Goal: Transaction & Acquisition: Purchase product/service

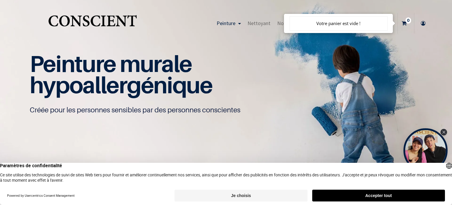
click at [423, 25] on icon at bounding box center [423, 23] width 9 height 21
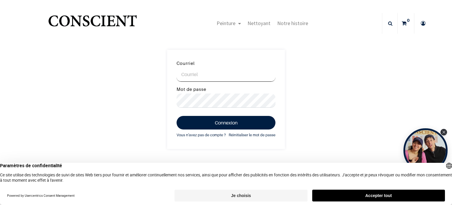
click at [214, 78] on input "Courriel" at bounding box center [226, 74] width 99 height 14
click at [222, 74] on input "roxanedecallatay@gmail.com" at bounding box center [226, 74] width 99 height 14
type input "roxanedecallatay@hotmail.com"
click at [219, 131] on div "Connexion Vous n'avez pas de compte ? Réinitialiser le mot de passe" at bounding box center [226, 124] width 99 height 27
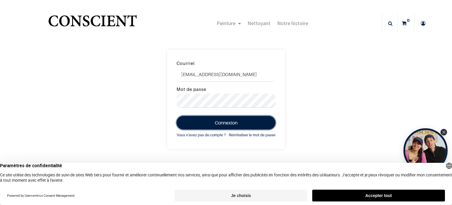
click at [220, 125] on button "Connexion" at bounding box center [226, 123] width 99 height 14
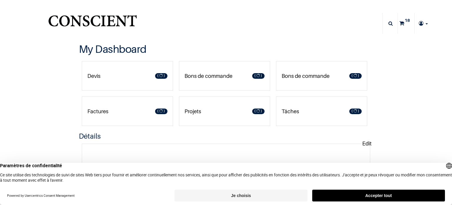
type input "[EMAIL_ADDRESS][DOMAIN_NAME]"
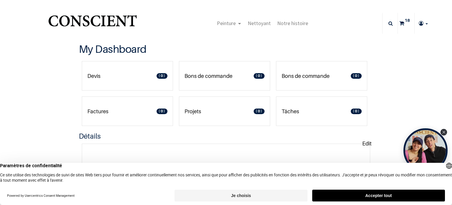
click at [404, 20] on sup "18" at bounding box center [408, 20] width 8 height 6
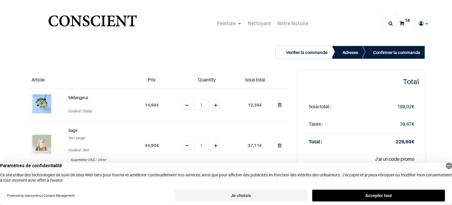
type input "[EMAIL_ADDRESS][DOMAIN_NAME]"
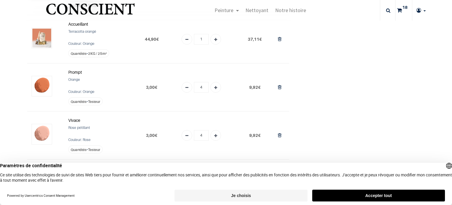
scroll to position [177, 0]
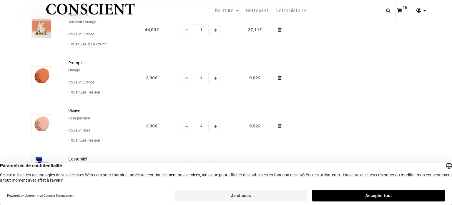
click at [214, 77] on icon "Add one" at bounding box center [215, 78] width 3 height 11
type input "6"
click at [214, 127] on icon "Add one" at bounding box center [215, 126] width 3 height 11
type input "5"
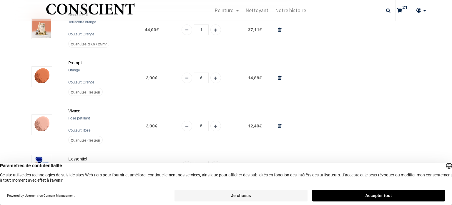
click at [186, 77] on icon "Remove one" at bounding box center [187, 78] width 3 height 11
type input "4"
click at [186, 128] on icon "Remove one" at bounding box center [187, 126] width 3 height 11
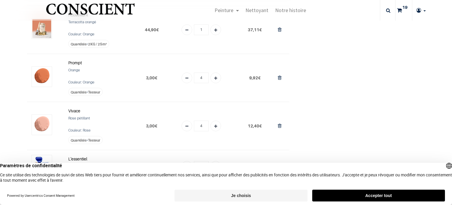
type input "3"
click at [186, 80] on icon "Remove one" at bounding box center [187, 78] width 3 height 11
type input "3"
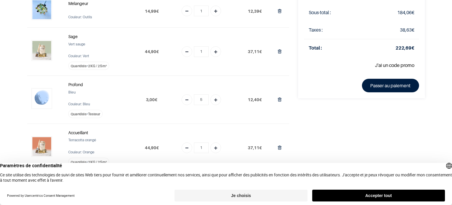
scroll to position [0, 0]
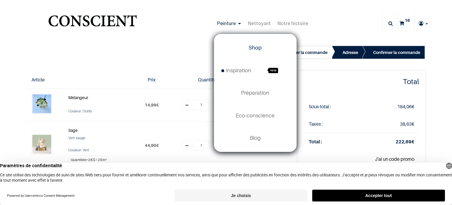
click at [258, 48] on span "Shop" at bounding box center [255, 47] width 13 height 6
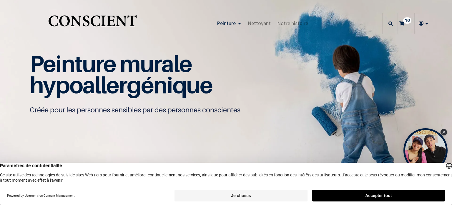
type input "[EMAIL_ADDRESS][DOMAIN_NAME]"
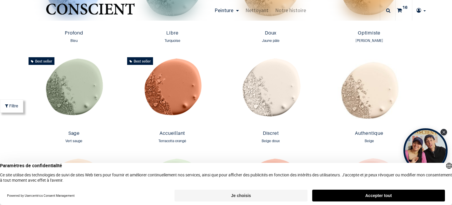
scroll to position [471, 0]
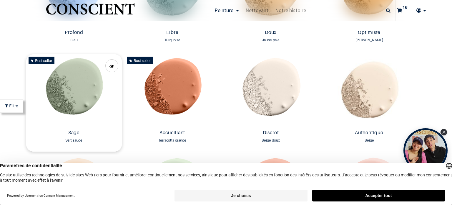
click at [67, 99] on img at bounding box center [73, 90] width 95 height 73
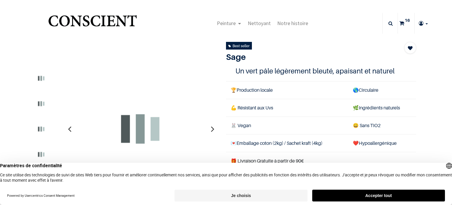
type input "[EMAIL_ADDRESS][DOMAIN_NAME]"
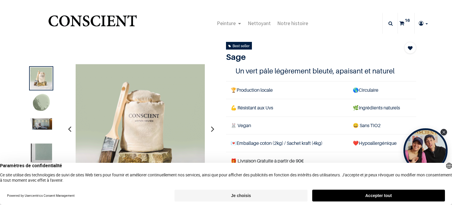
click at [48, 123] on img at bounding box center [41, 123] width 22 height 11
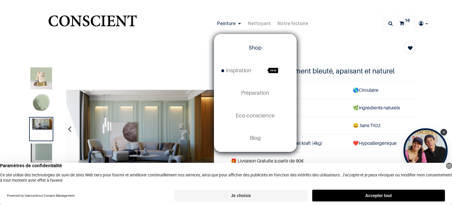
click at [253, 49] on span "Shop" at bounding box center [255, 47] width 13 height 6
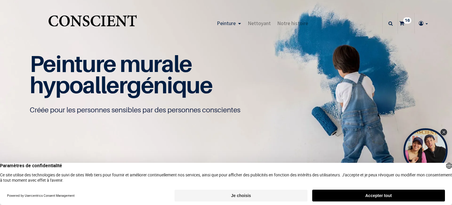
type input "[EMAIL_ADDRESS][DOMAIN_NAME]"
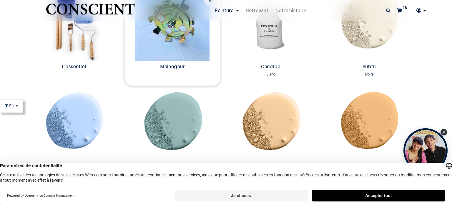
scroll to position [383, 0]
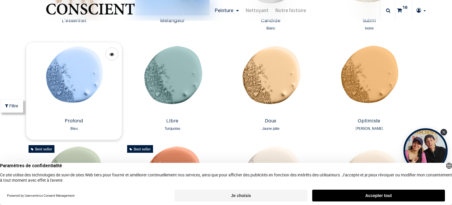
click at [88, 86] on img at bounding box center [73, 78] width 95 height 73
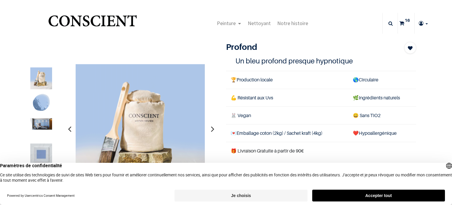
type input "[EMAIL_ADDRESS][DOMAIN_NAME]"
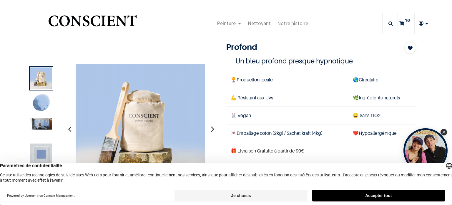
click at [49, 124] on img at bounding box center [41, 123] width 22 height 11
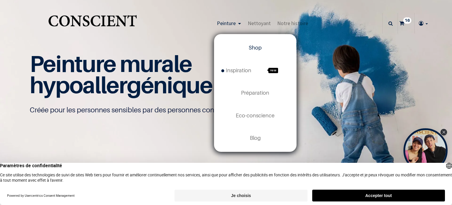
click at [251, 49] on span "Shop" at bounding box center [255, 47] width 13 height 6
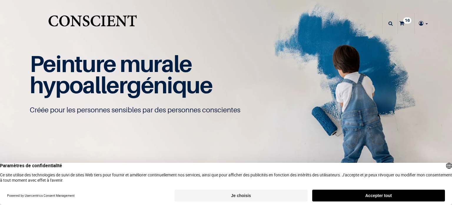
type input "[EMAIL_ADDRESS][DOMAIN_NAME]"
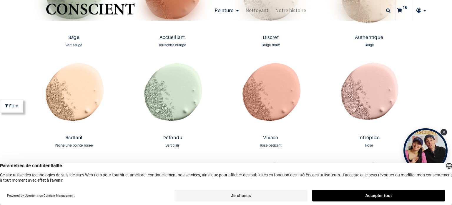
scroll to position [589, 0]
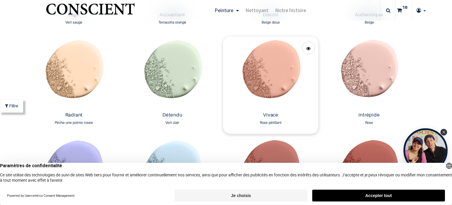
click at [272, 78] on img at bounding box center [270, 73] width 95 height 73
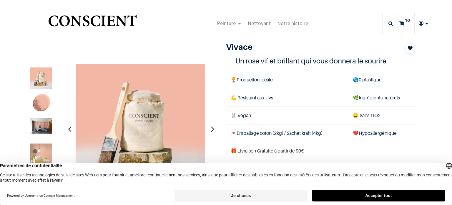
type input "[EMAIL_ADDRESS][DOMAIN_NAME]"
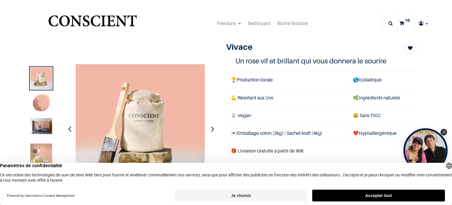
click at [45, 126] on img at bounding box center [41, 126] width 22 height 16
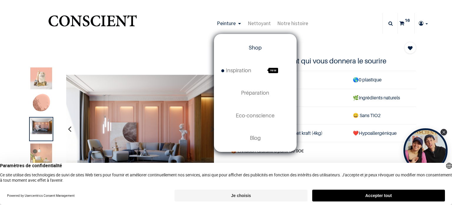
click at [254, 46] on span "Shop" at bounding box center [255, 47] width 13 height 6
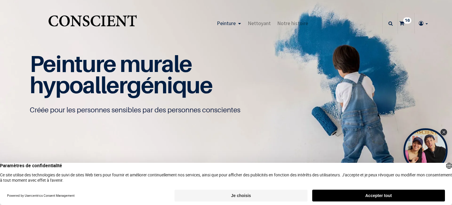
type input "[EMAIL_ADDRESS][DOMAIN_NAME]"
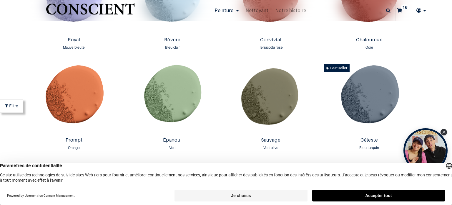
scroll to position [766, 0]
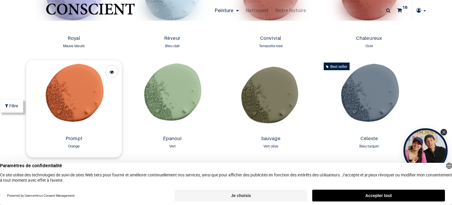
click at [73, 95] on img at bounding box center [73, 96] width 95 height 73
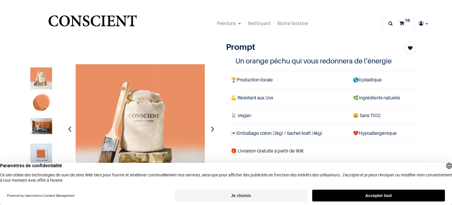
type input "[EMAIL_ADDRESS][DOMAIN_NAME]"
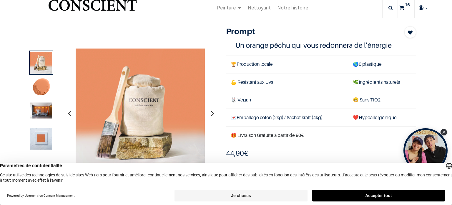
scroll to position [29, 0]
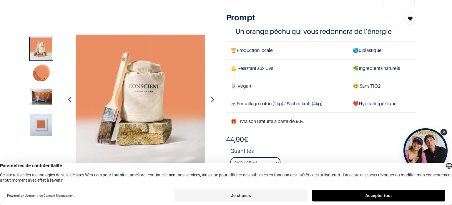
click at [44, 97] on img at bounding box center [41, 97] width 22 height 16
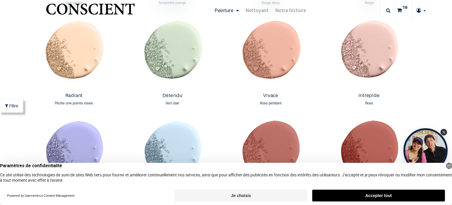
scroll to position [619, 0]
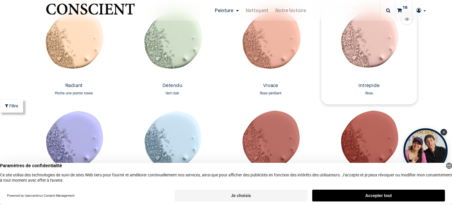
click at [361, 51] on img at bounding box center [369, 43] width 95 height 73
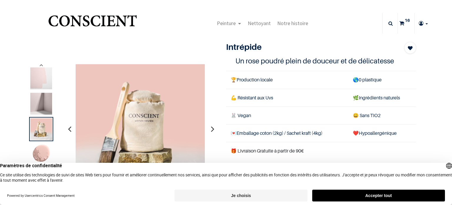
type input "[EMAIL_ADDRESS][DOMAIN_NAME]"
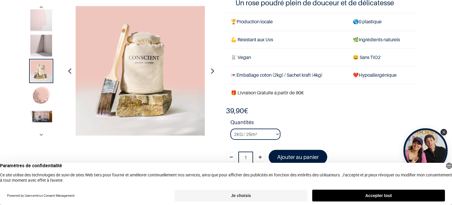
scroll to position [59, 0]
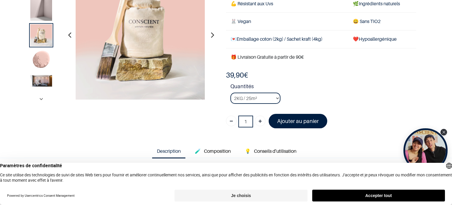
click at [53, 81] on ol at bounding box center [41, 34] width 27 height 125
click at [39, 82] on img at bounding box center [41, 80] width 22 height 11
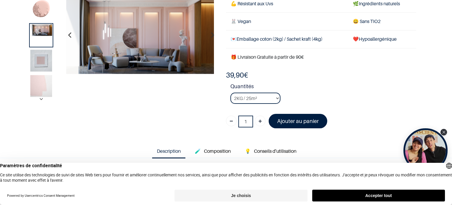
scroll to position [29, 0]
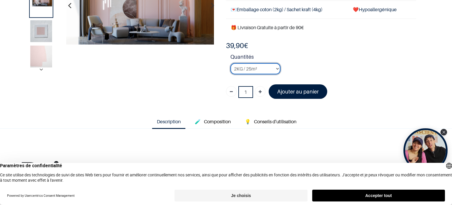
click at [257, 67] on select "2KG / 25m² 4KG / 50m² 8KG / 100m² Testeur" at bounding box center [256, 68] width 50 height 11
select select "53"
click at [231, 63] on select "2KG / 25m² 4KG / 50m² 8KG / 100m² Testeur" at bounding box center [256, 68] width 50 height 11
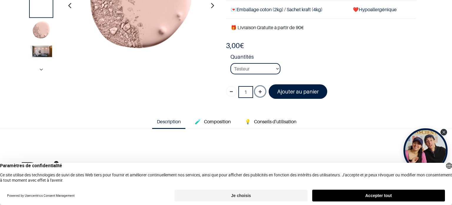
click at [259, 93] on icon "Ajouter" at bounding box center [260, 92] width 3 height 11
type input "4"
click at [303, 90] on font "Ajouter au panier" at bounding box center [298, 91] width 42 height 6
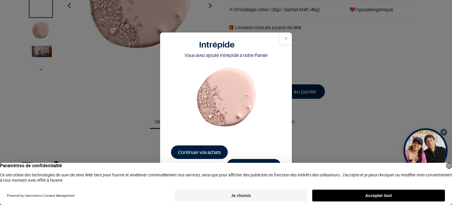
click at [285, 41] on button "Close" at bounding box center [286, 38] width 12 height 12
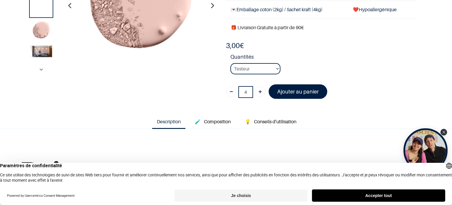
click at [362, 194] on button "Accepter tout" at bounding box center [379, 195] width 133 height 12
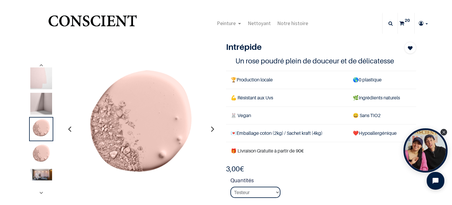
click at [404, 22] on sup "20" at bounding box center [408, 20] width 8 height 6
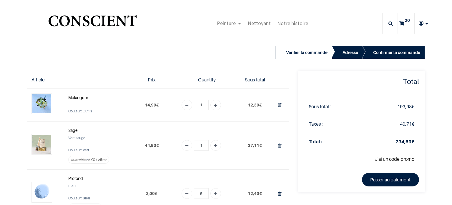
type input "[EMAIL_ADDRESS][DOMAIN_NAME]"
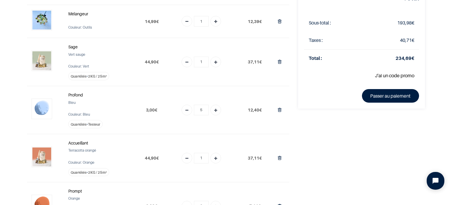
scroll to position [59, 0]
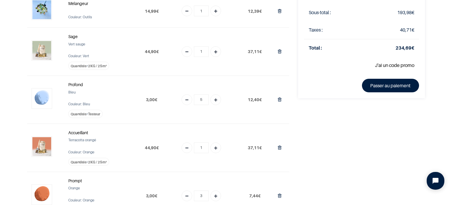
click at [214, 99] on icon "Add one" at bounding box center [215, 100] width 3 height 11
type input "7"
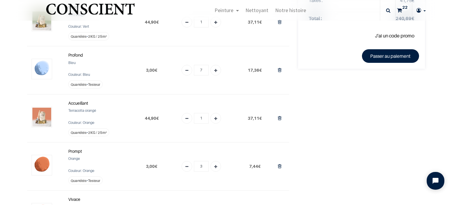
scroll to position [118, 0]
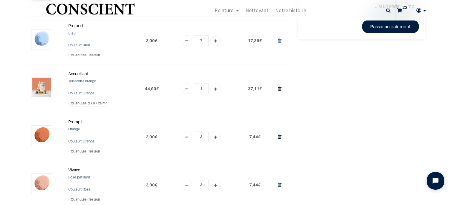
click at [278, 87] on icon "Supprimer du panier" at bounding box center [280, 89] width 4 height 8
type input "0"
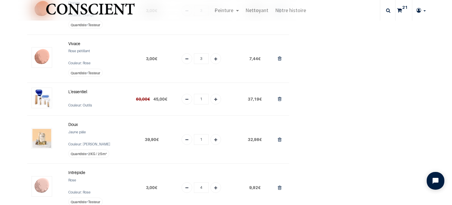
scroll to position [206, 0]
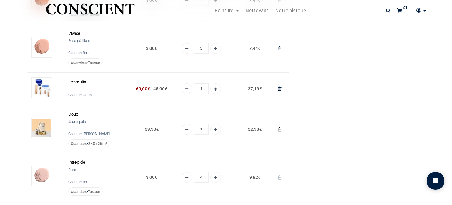
click at [278, 128] on icon "Supprimer du panier" at bounding box center [280, 129] width 4 height 8
type input "0"
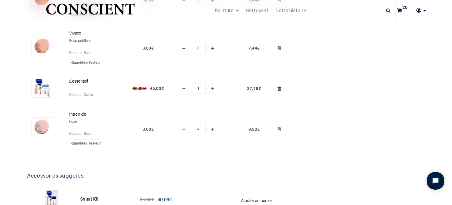
scroll to position [177, 0]
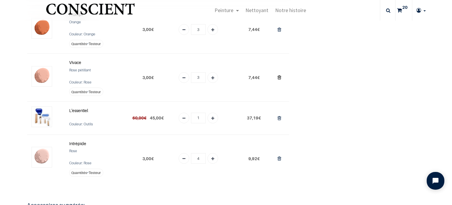
click at [278, 77] on icon "Supprimer du panier" at bounding box center [280, 77] width 4 height 8
type input "0"
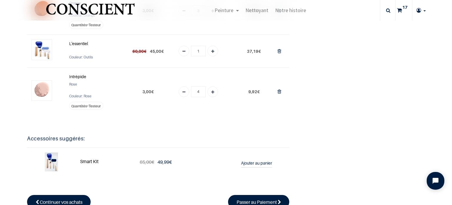
scroll to position [206, 0]
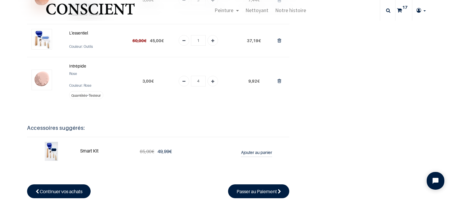
click at [83, 148] on strong "Smart Kit" at bounding box center [89, 151] width 19 height 6
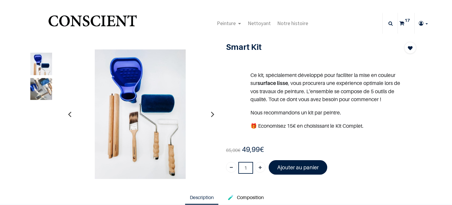
type input "[EMAIL_ADDRESS][DOMAIN_NAME]"
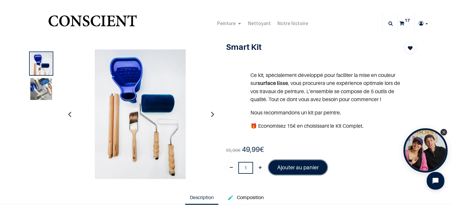
click at [291, 164] on font "Ajouter au panier" at bounding box center [298, 167] width 42 height 6
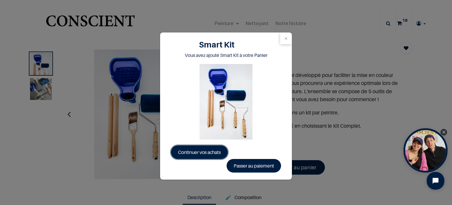
click at [197, 154] on span "Continuer vos achats" at bounding box center [199, 152] width 43 height 6
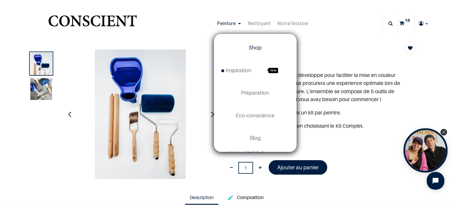
click at [250, 46] on span "Shop" at bounding box center [255, 47] width 13 height 6
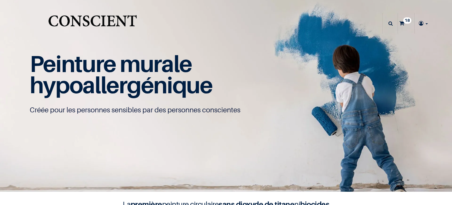
type input "[EMAIL_ADDRESS][DOMAIN_NAME]"
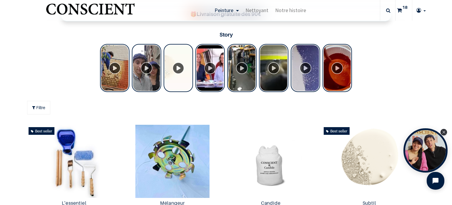
scroll to position [265, 0]
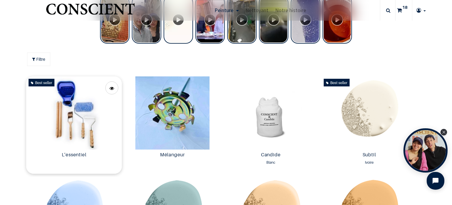
click at [81, 117] on img at bounding box center [73, 112] width 95 height 73
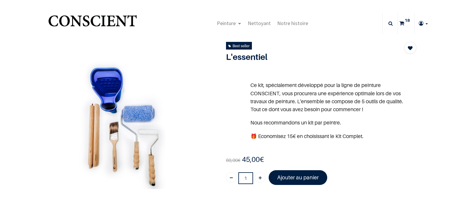
type input "[EMAIL_ADDRESS][DOMAIN_NAME]"
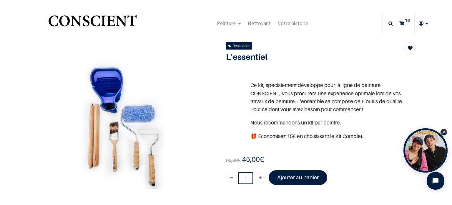
scroll to position [29, 0]
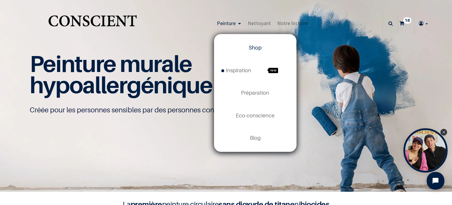
click at [250, 45] on span "Shop" at bounding box center [255, 47] width 13 height 6
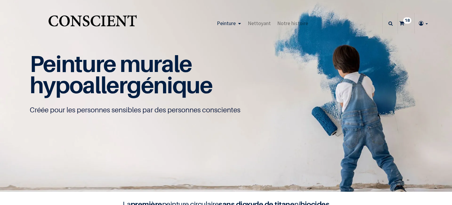
type input "[EMAIL_ADDRESS][DOMAIN_NAME]"
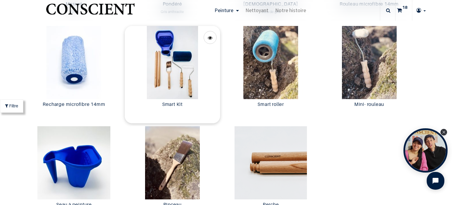
scroll to position [1090, 0]
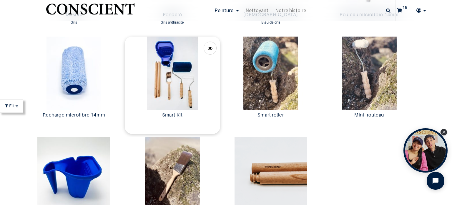
click at [169, 102] on img at bounding box center [172, 73] width 95 height 73
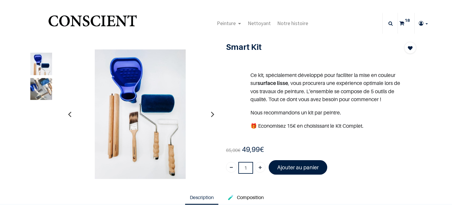
type input "[EMAIL_ADDRESS][DOMAIN_NAME]"
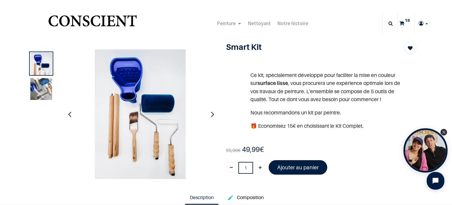
click at [404, 22] on sup "18" at bounding box center [408, 20] width 8 height 6
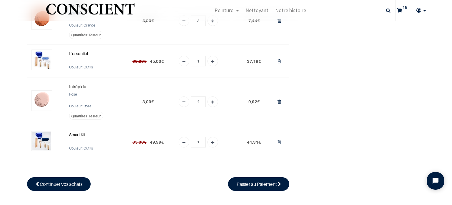
scroll to position [177, 0]
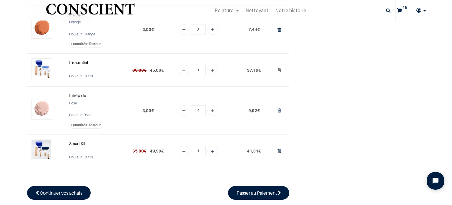
click at [278, 70] on icon "Supprimer du panier" at bounding box center [280, 70] width 4 height 8
type input "0"
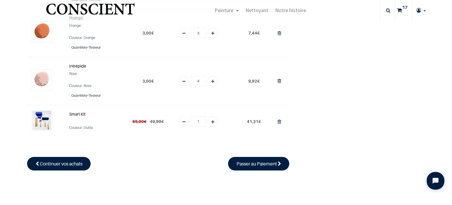
scroll to position [144, 0]
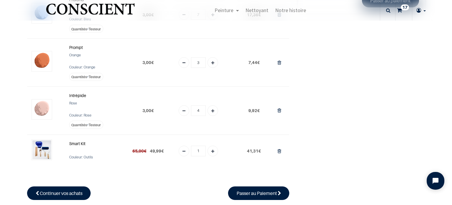
click at [212, 62] on icon "Add one" at bounding box center [212, 63] width 3 height 11
type input "4"
click at [181, 60] on link "Remove one" at bounding box center [184, 62] width 11 height 11
type input "3"
click at [212, 64] on icon "Add one" at bounding box center [212, 63] width 3 height 11
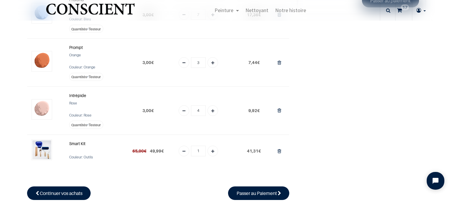
type input "4"
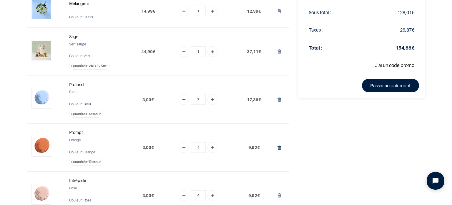
scroll to position [0, 0]
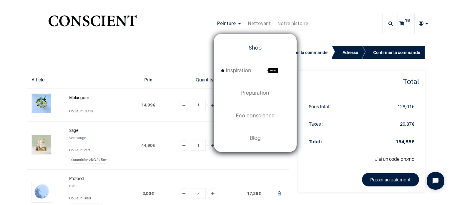
click at [255, 48] on span "Shop" at bounding box center [255, 47] width 13 height 6
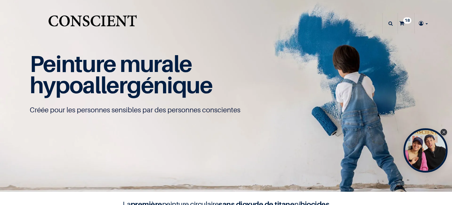
type input "[EMAIL_ADDRESS][DOMAIN_NAME]"
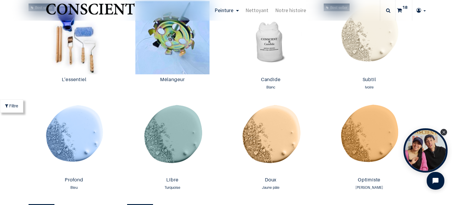
scroll to position [353, 0]
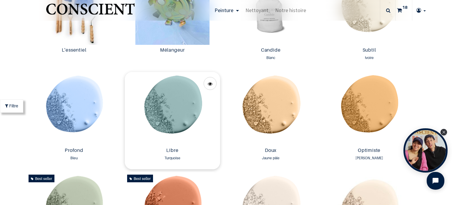
click at [161, 106] on img at bounding box center [172, 108] width 95 height 73
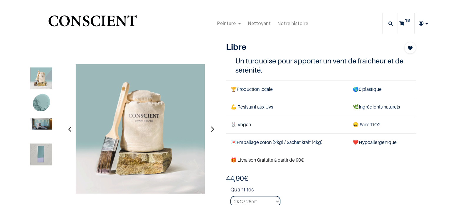
type input "[EMAIL_ADDRESS][DOMAIN_NAME]"
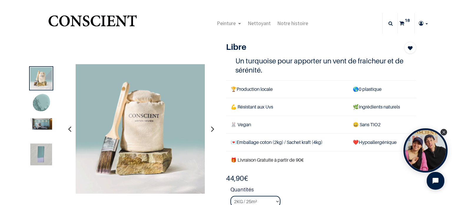
click at [41, 125] on img at bounding box center [41, 123] width 22 height 11
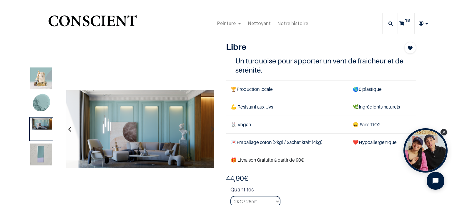
scroll to position [29, 0]
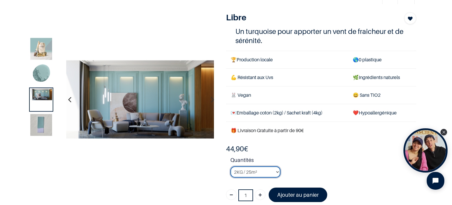
click at [262, 169] on select "2KG / 25m² 4KG / 50m² 8KG / 100m² Testeur" at bounding box center [256, 171] width 50 height 11
select select "54"
click at [231, 166] on select "2KG / 25m² 4KG / 50m² 8KG / 100m² Testeur" at bounding box center [256, 171] width 50 height 11
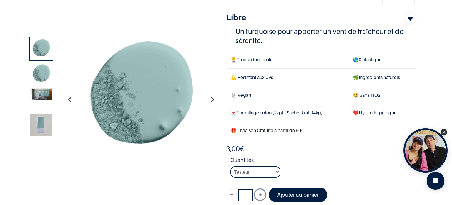
click at [256, 195] on link "Ajouter" at bounding box center [260, 194] width 11 height 11
click at [34, 123] on img at bounding box center [41, 125] width 22 height 22
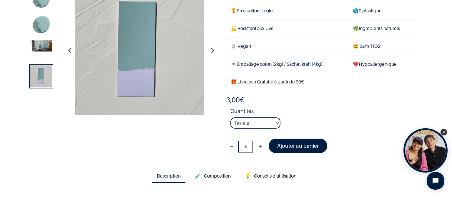
scroll to position [59, 0]
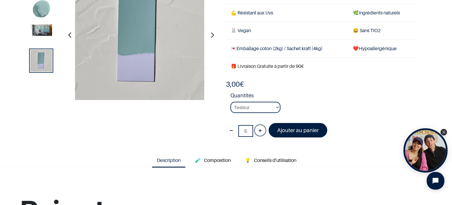
click at [259, 130] on icon "Ajouter" at bounding box center [260, 130] width 3 height 11
type input "7"
click at [299, 131] on font "Ajouter au panier" at bounding box center [298, 130] width 42 height 6
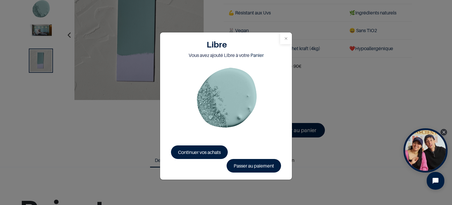
click at [288, 37] on button "Close" at bounding box center [286, 38] width 12 height 12
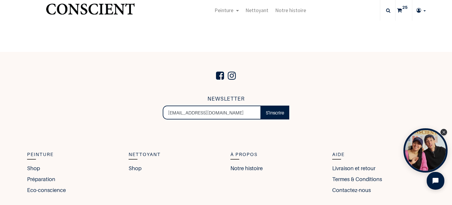
scroll to position [284, 0]
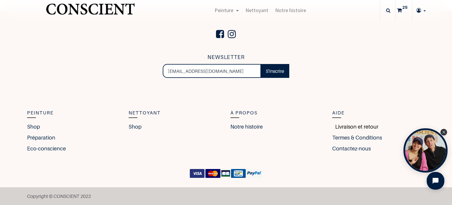
click at [343, 125] on link "Livraison et retour" at bounding box center [356, 127] width 46 height 8
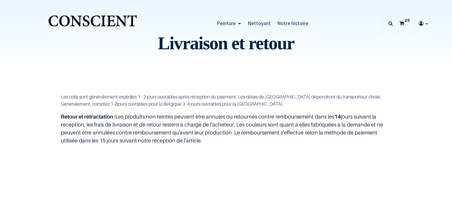
type input "[EMAIL_ADDRESS][DOMAIN_NAME]"
